Goal: Navigation & Orientation: Find specific page/section

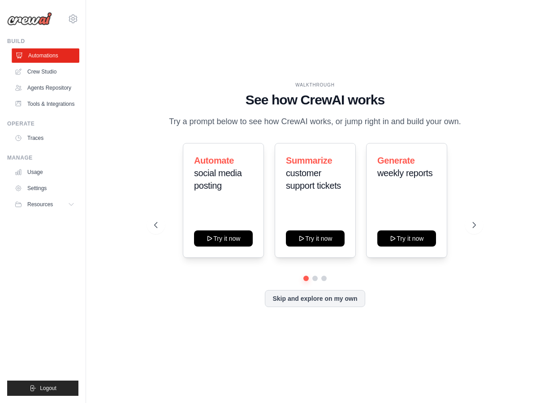
click at [42, 52] on link "Automations" at bounding box center [46, 55] width 68 height 14
click at [35, 74] on link "Crew Studio" at bounding box center [46, 72] width 68 height 14
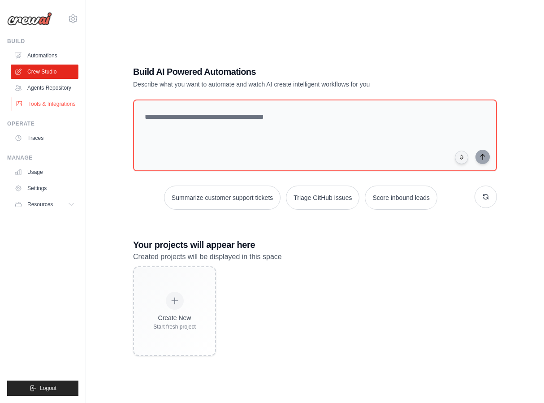
click at [33, 101] on link "Tools & Integrations" at bounding box center [46, 104] width 68 height 14
